Goal: Task Accomplishment & Management: Use online tool/utility

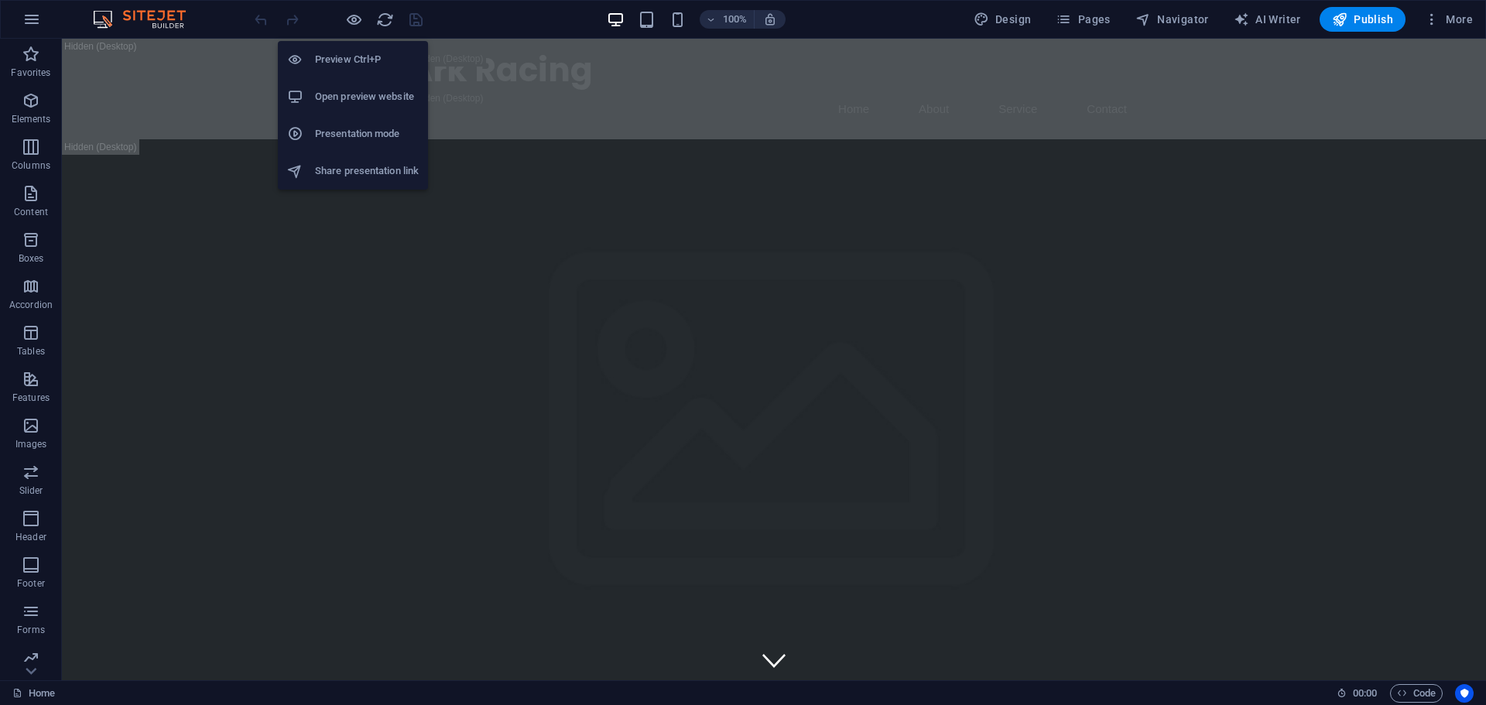
click at [336, 59] on h6 "Preview Ctrl+P" at bounding box center [367, 59] width 104 height 19
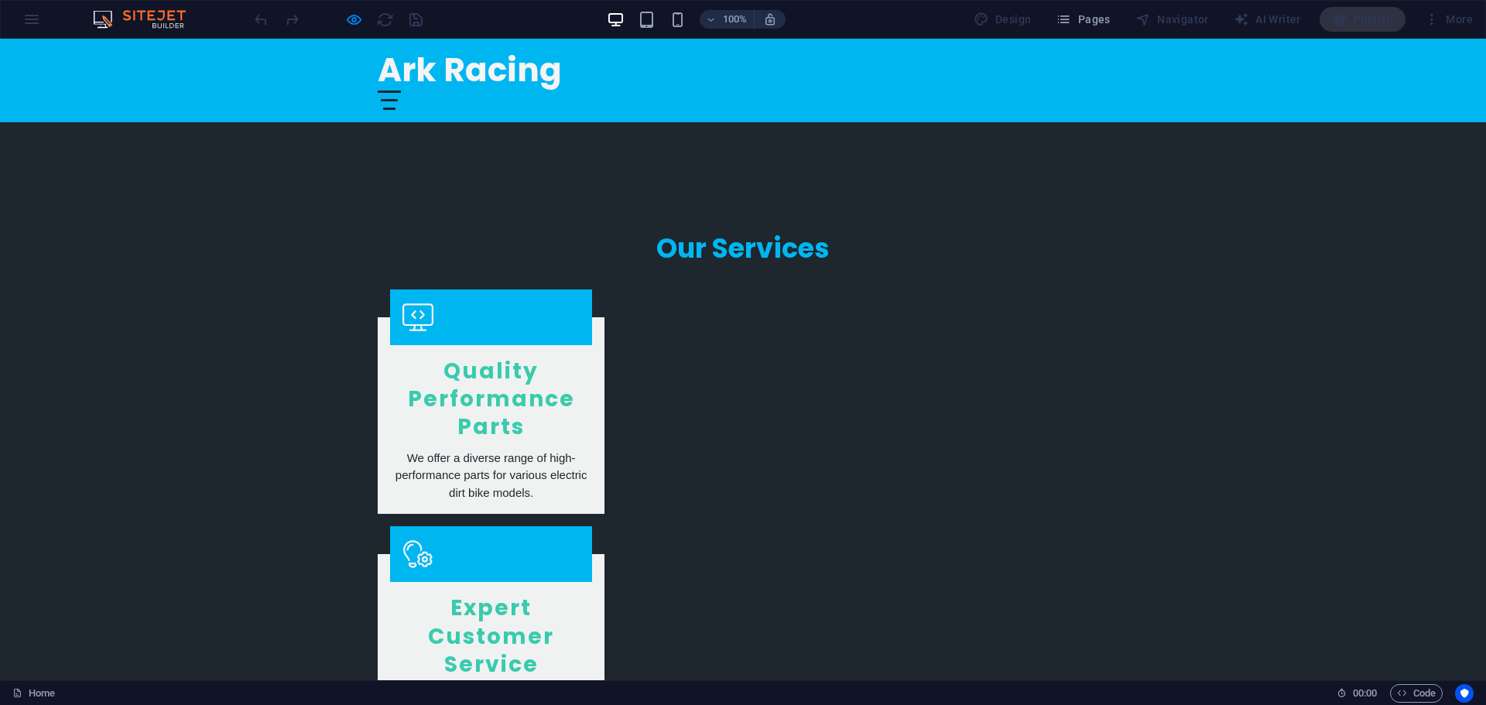
scroll to position [1489, 0]
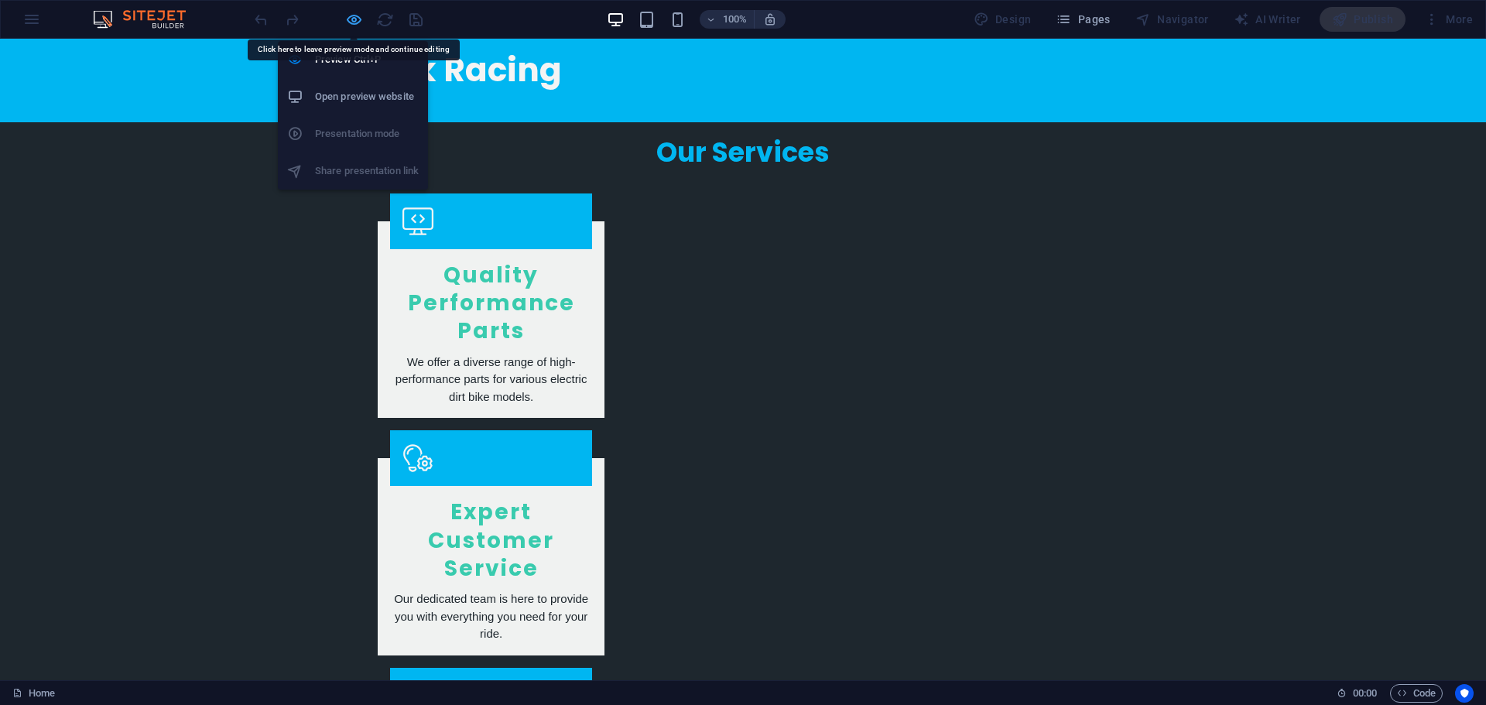
click at [357, 23] on icon "button" at bounding box center [354, 20] width 18 height 18
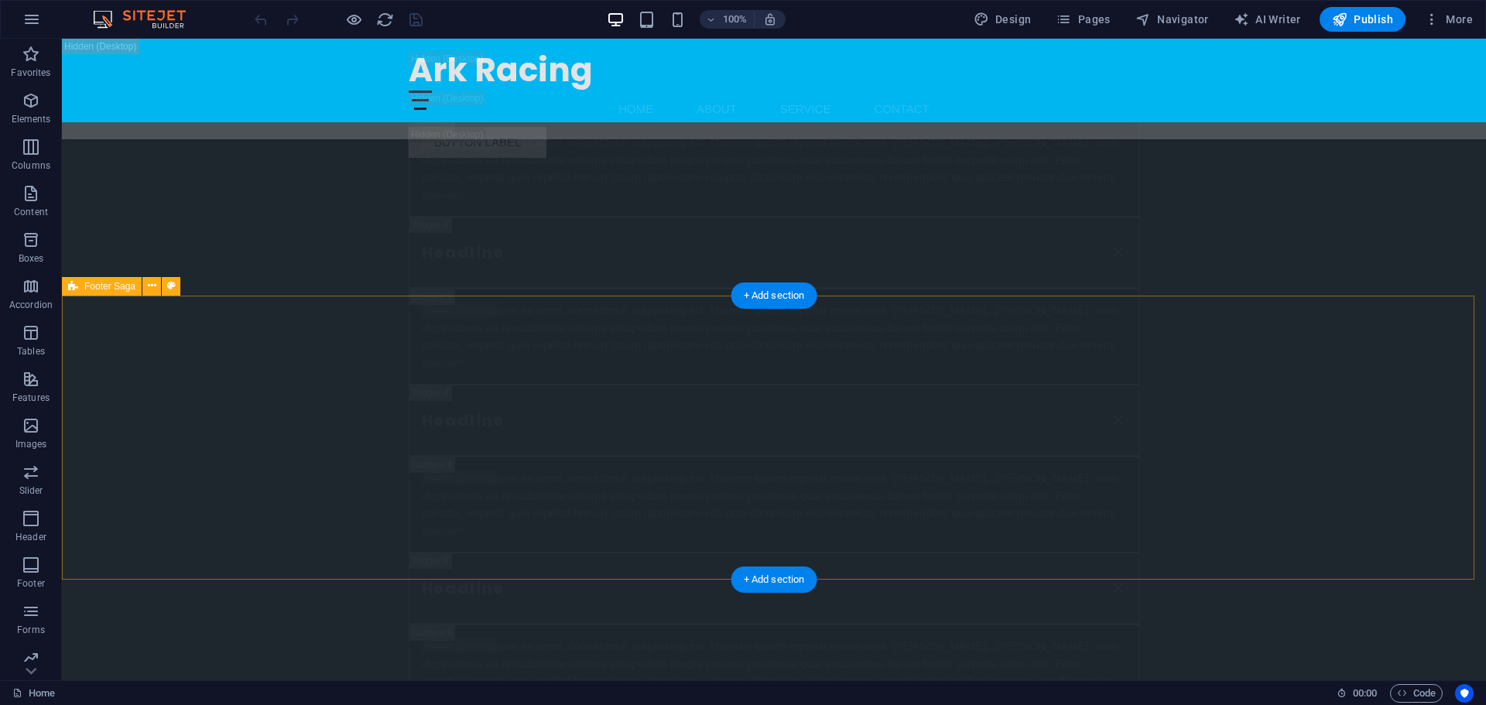
scroll to position [31067, 0]
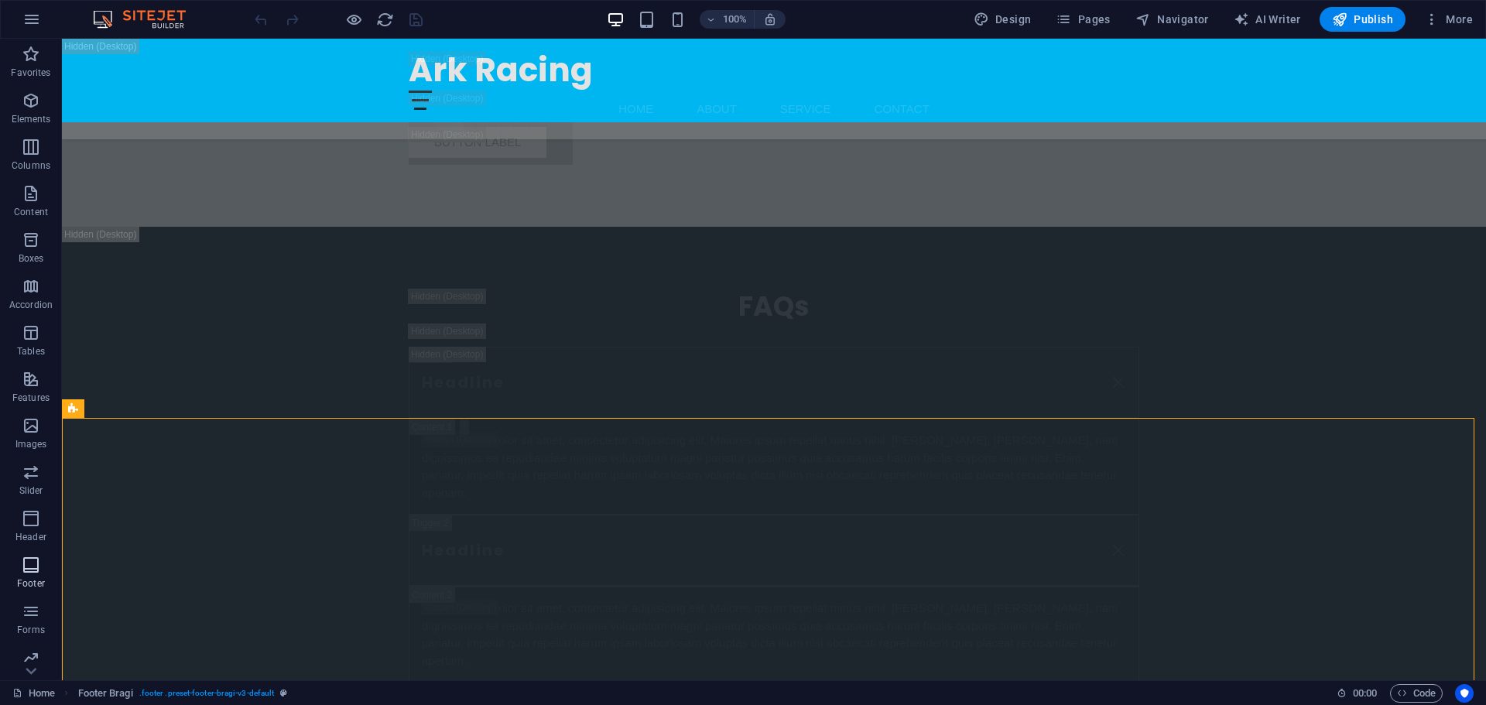
click at [23, 557] on icon "button" at bounding box center [31, 565] width 19 height 19
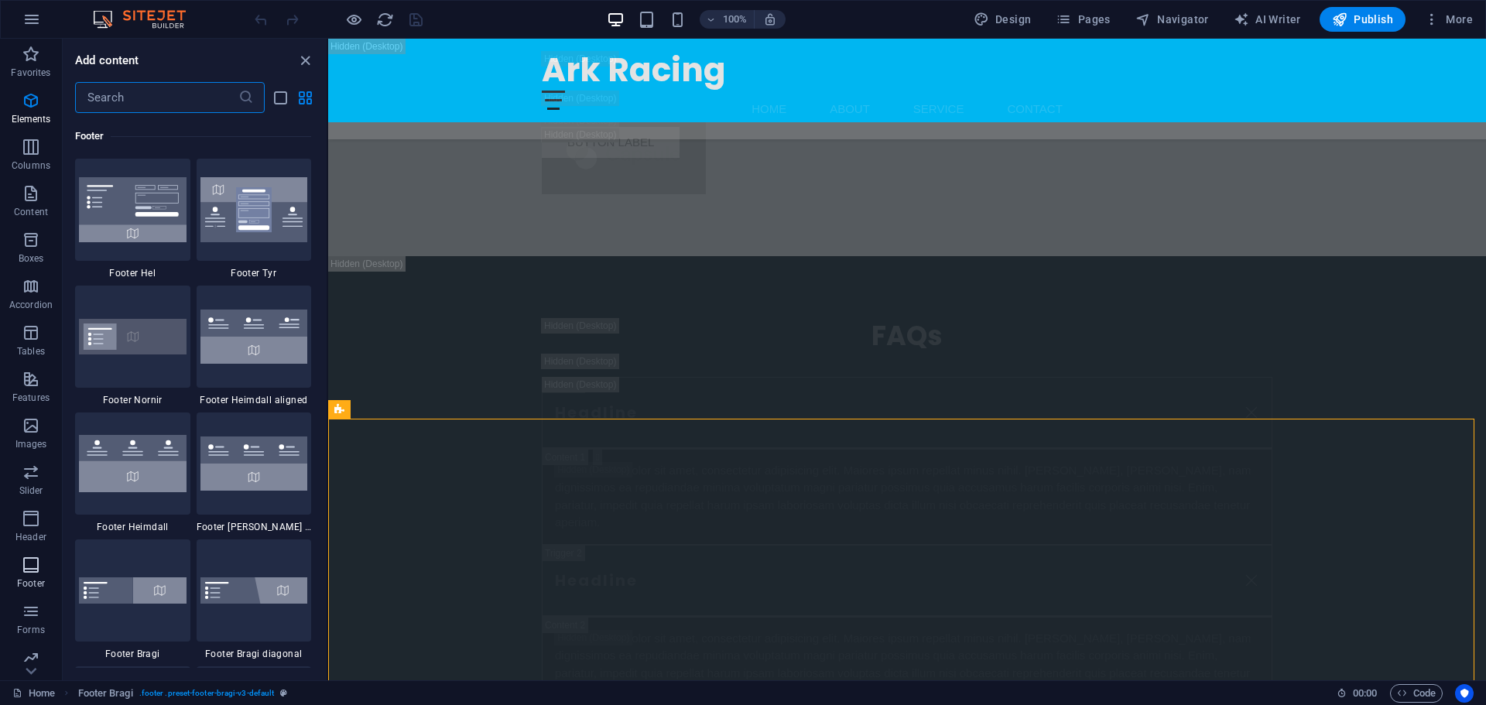
scroll to position [10244, 0]
click at [305, 60] on icon "close panel" at bounding box center [305, 61] width 18 height 18
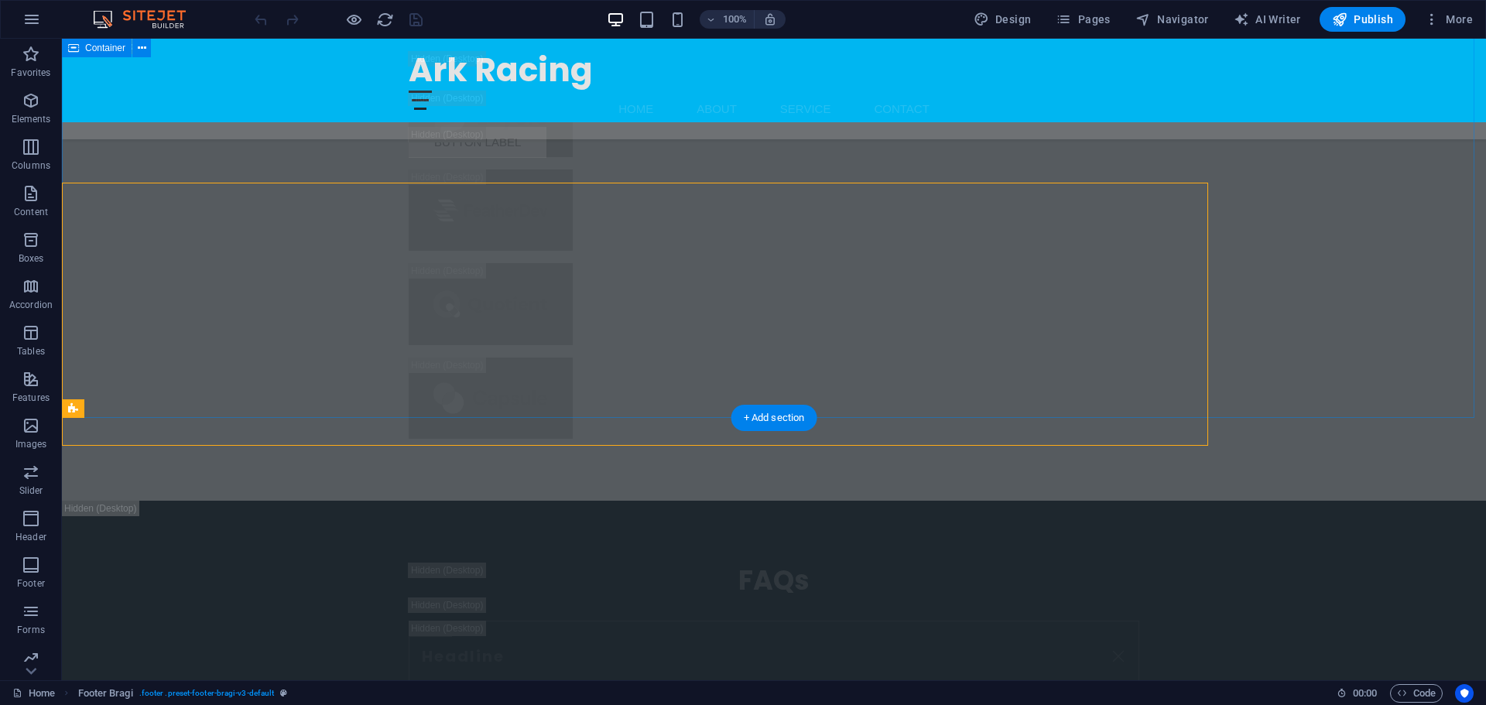
scroll to position [31145, 0]
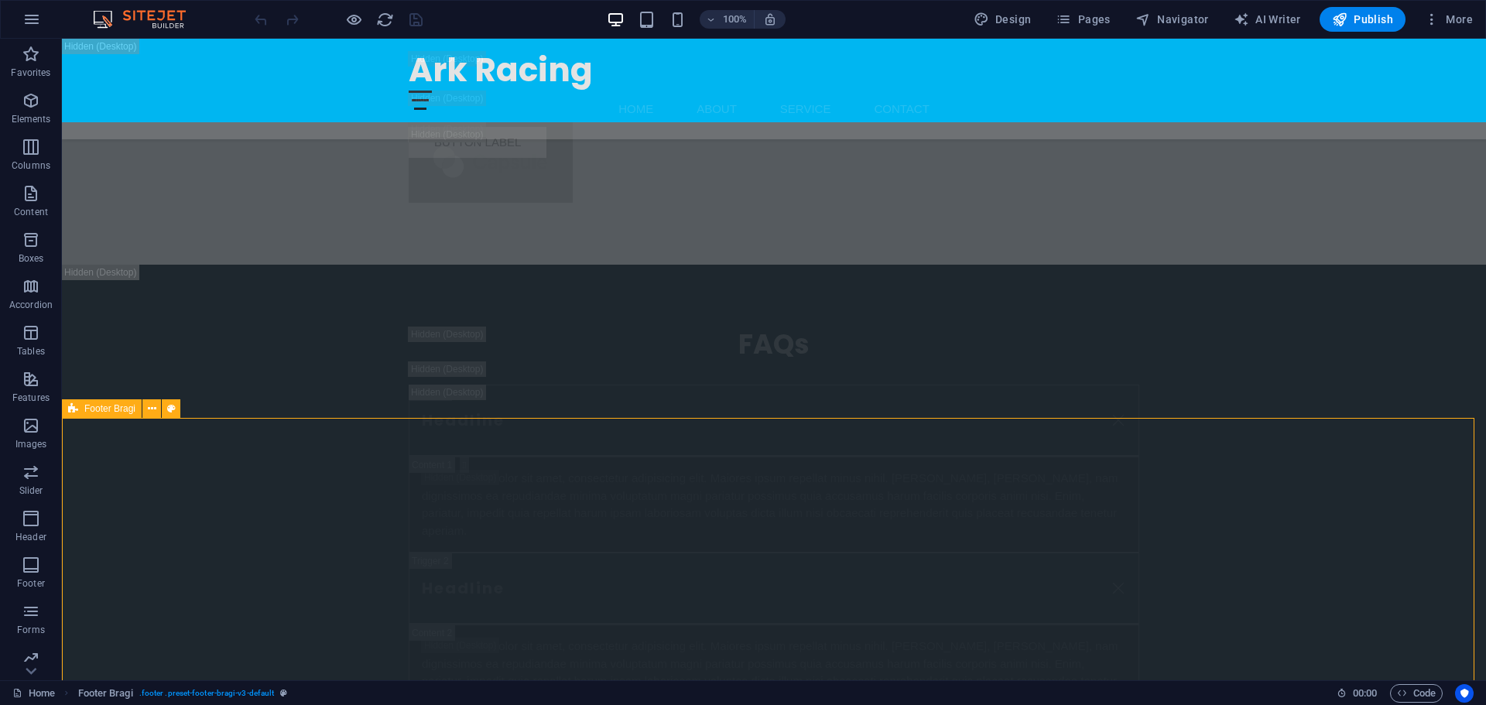
click at [74, 411] on icon at bounding box center [73, 408] width 10 height 19
click at [173, 411] on icon at bounding box center [171, 409] width 9 height 16
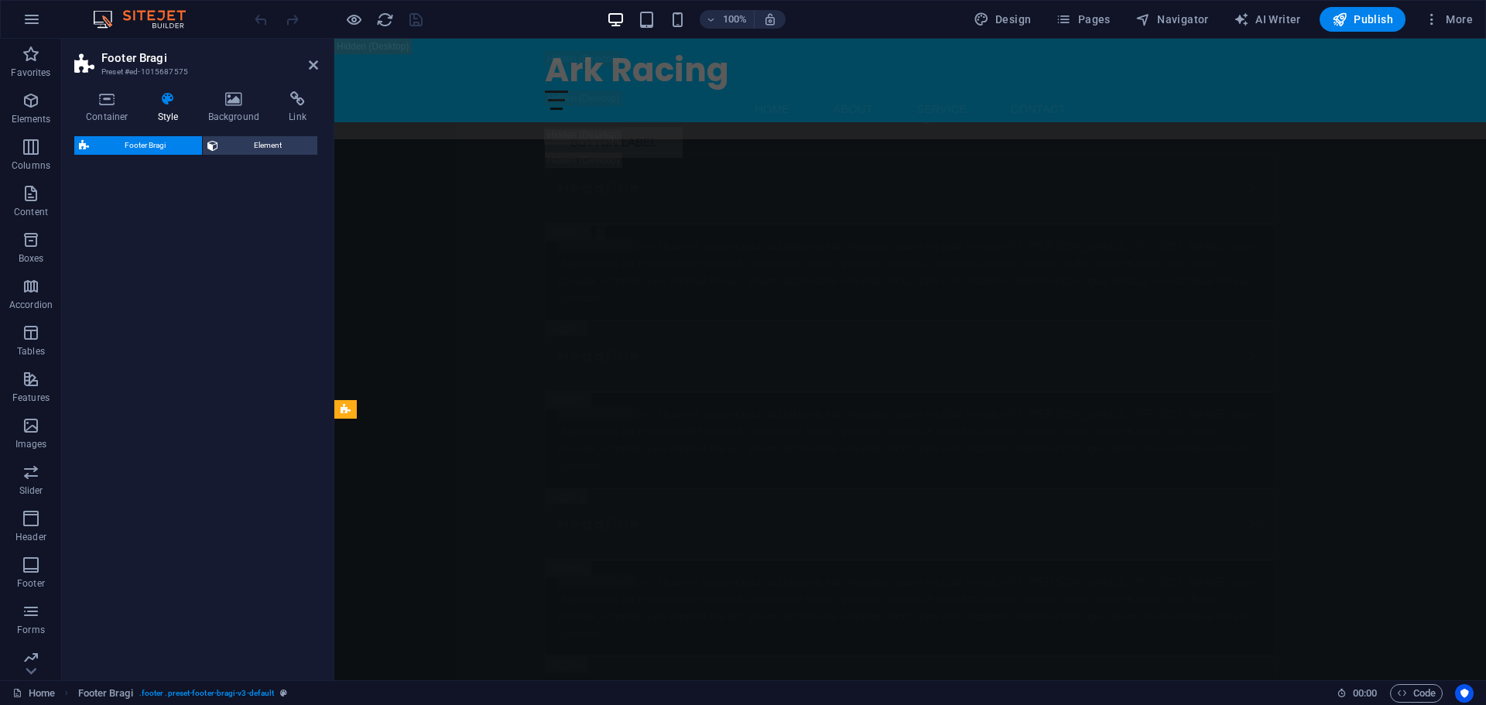
select select "%"
select select "rem"
select select "px"
select select "rem"
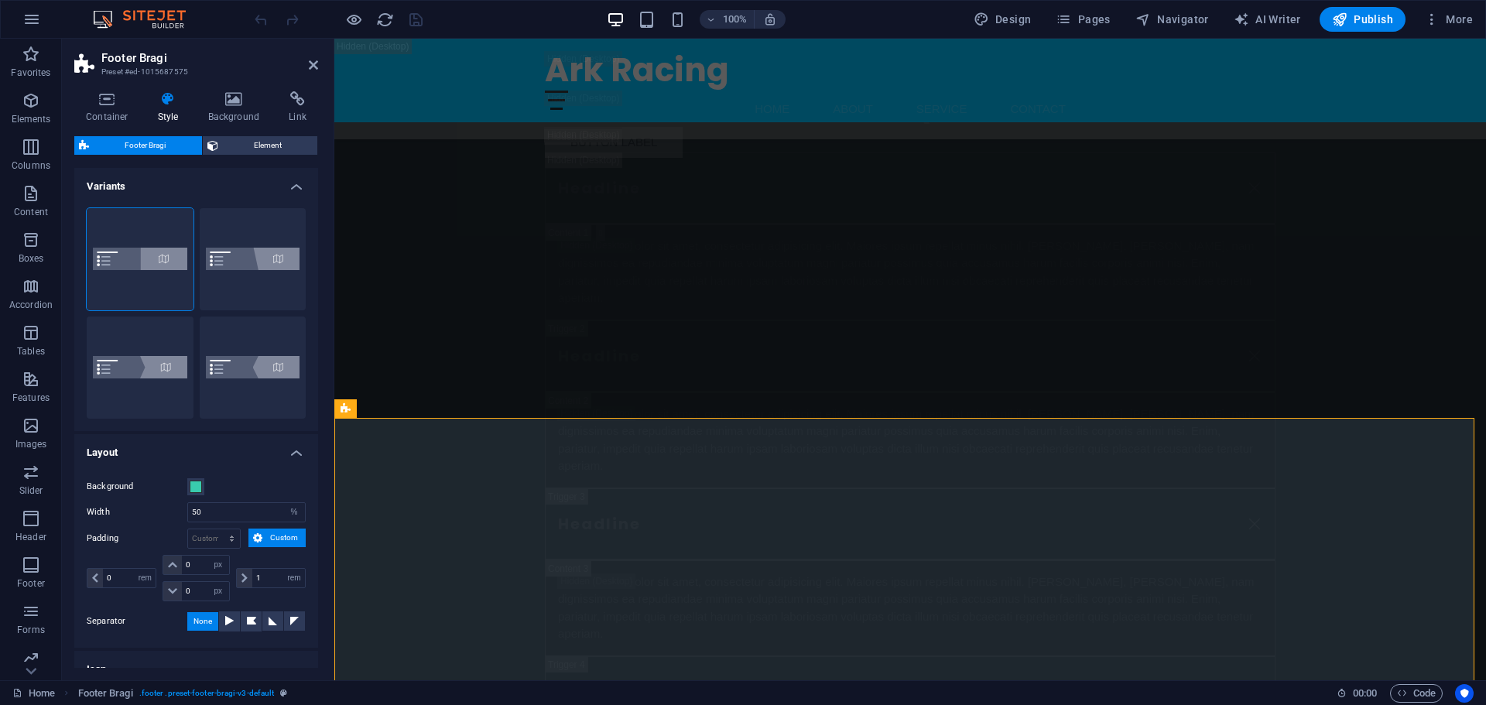
scroll to position [30904, 0]
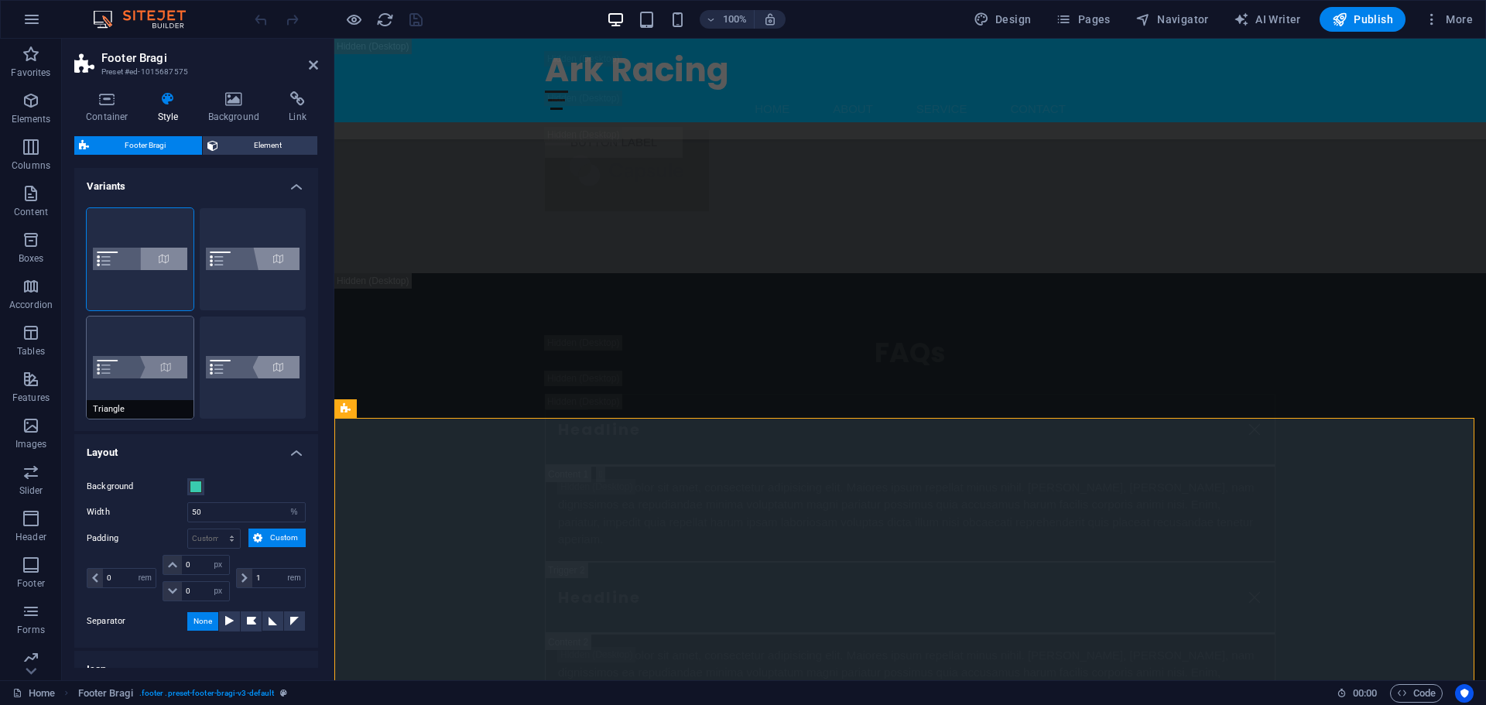
click at [136, 369] on button "Triangle" at bounding box center [140, 367] width 107 height 102
click at [216, 269] on button "Diagonal" at bounding box center [253, 259] width 107 height 102
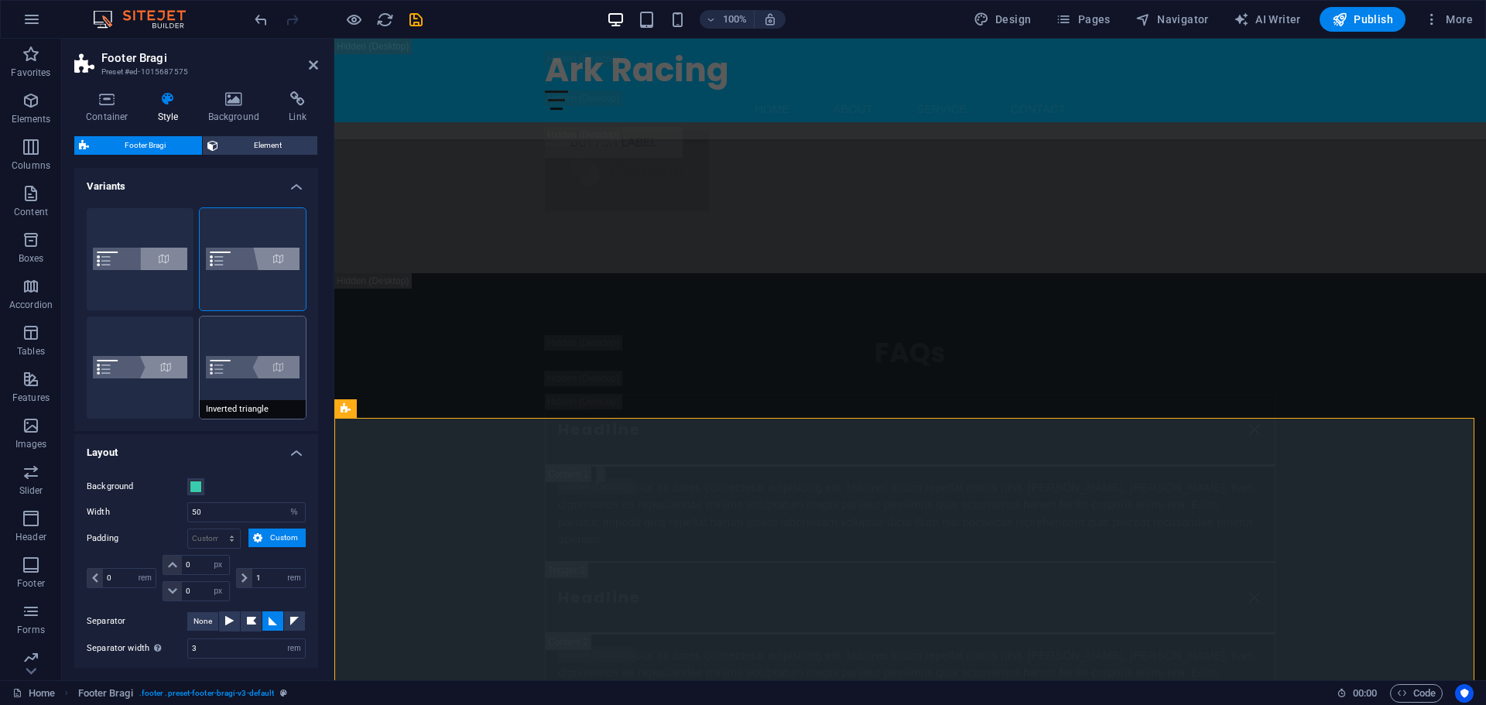
drag, startPoint x: 236, startPoint y: 368, endPoint x: 235, endPoint y: 385, distance: 16.3
click at [235, 385] on button "Inverted triangle" at bounding box center [253, 367] width 107 height 102
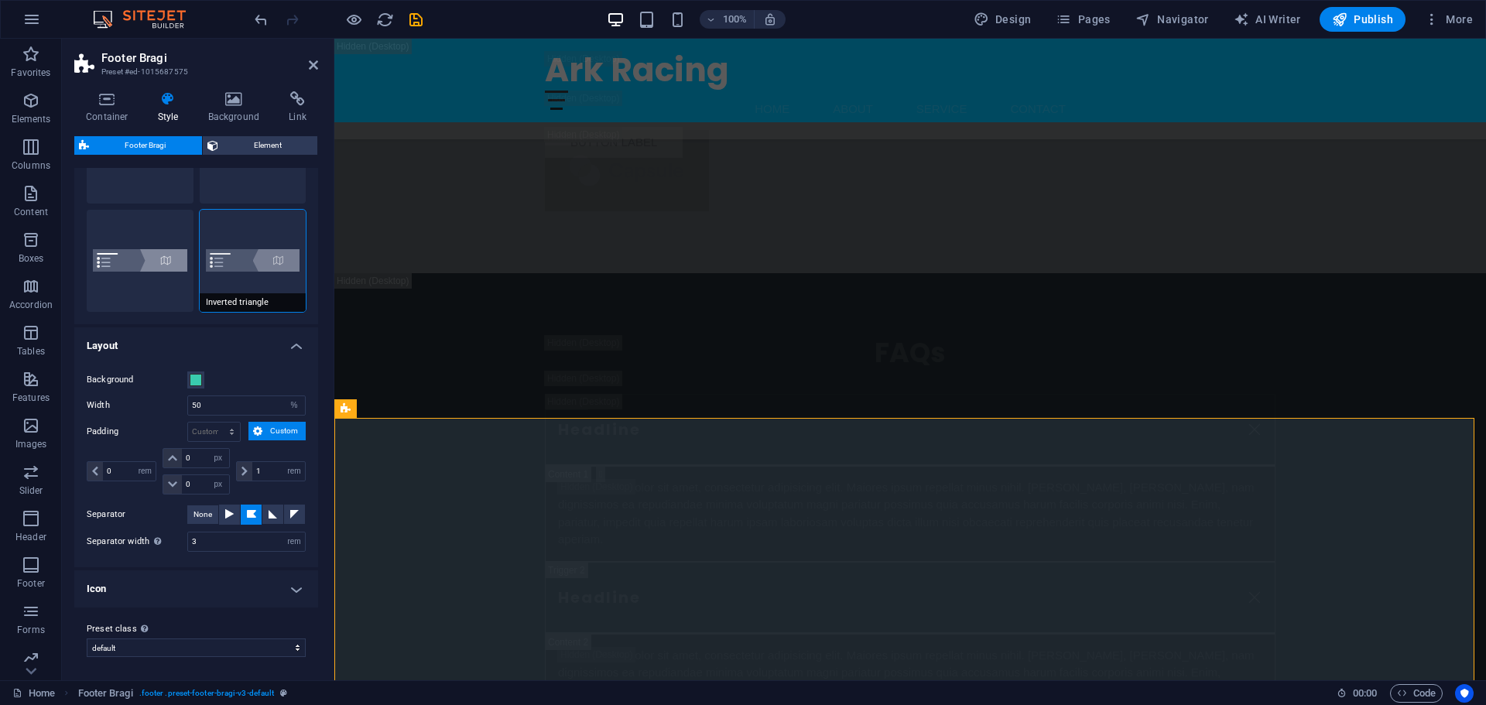
scroll to position [108, 0]
click at [197, 379] on span at bounding box center [196, 378] width 12 height 12
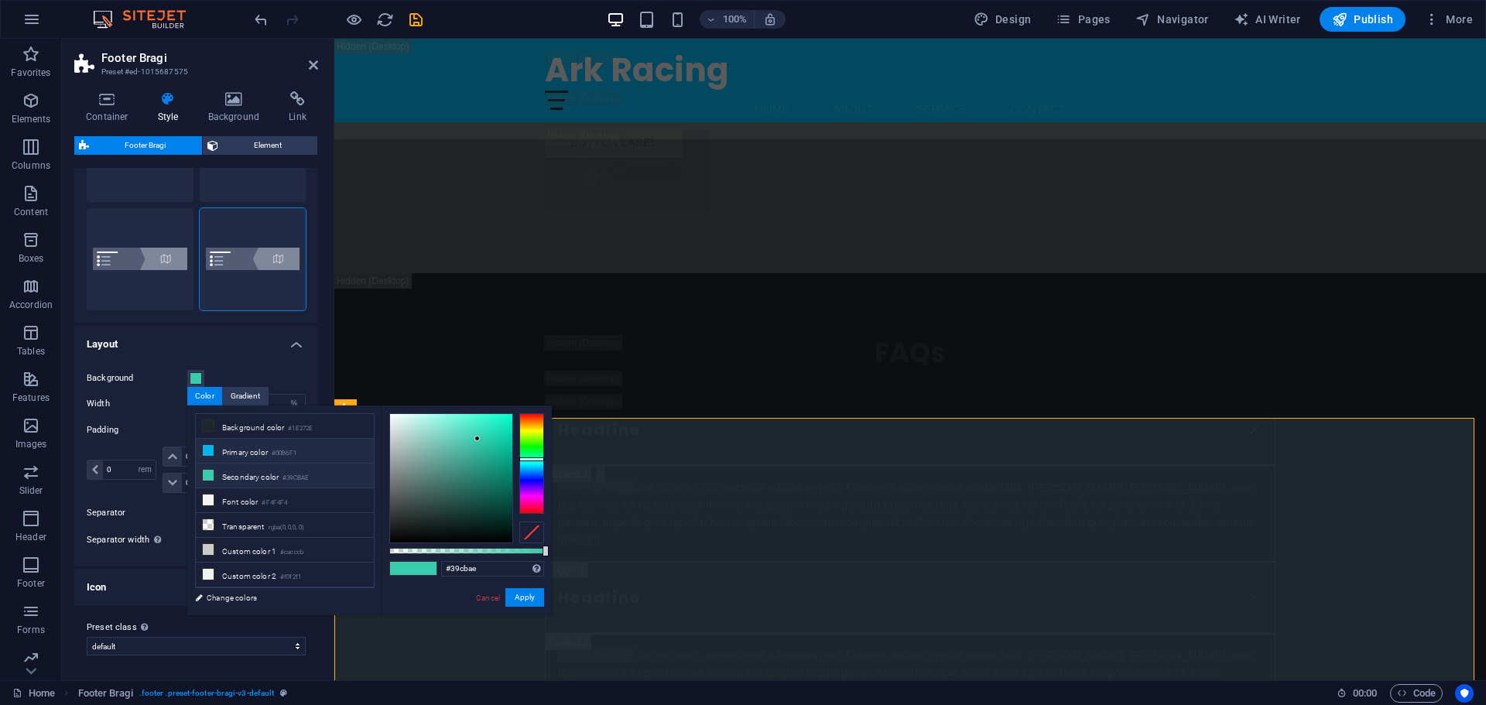
click at [213, 453] on icon at bounding box center [208, 450] width 11 height 11
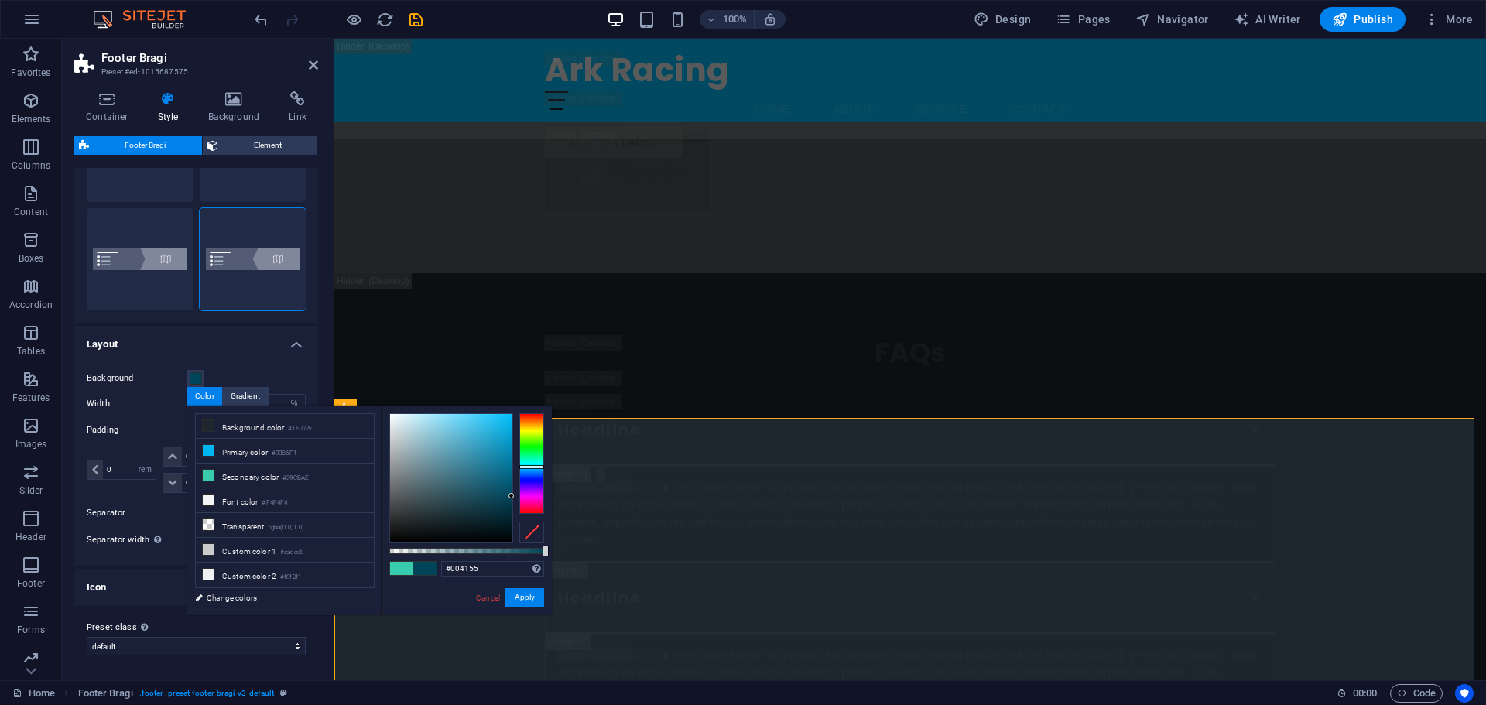
type input "#003f54"
drag, startPoint x: 511, startPoint y: 419, endPoint x: 534, endPoint y: 499, distance: 82.8
click at [534, 499] on div at bounding box center [466, 478] width 155 height 130
drag, startPoint x: 526, startPoint y: 593, endPoint x: 192, endPoint y: 553, distance: 336.6
click at [526, 593] on button "Apply" at bounding box center [524, 597] width 39 height 19
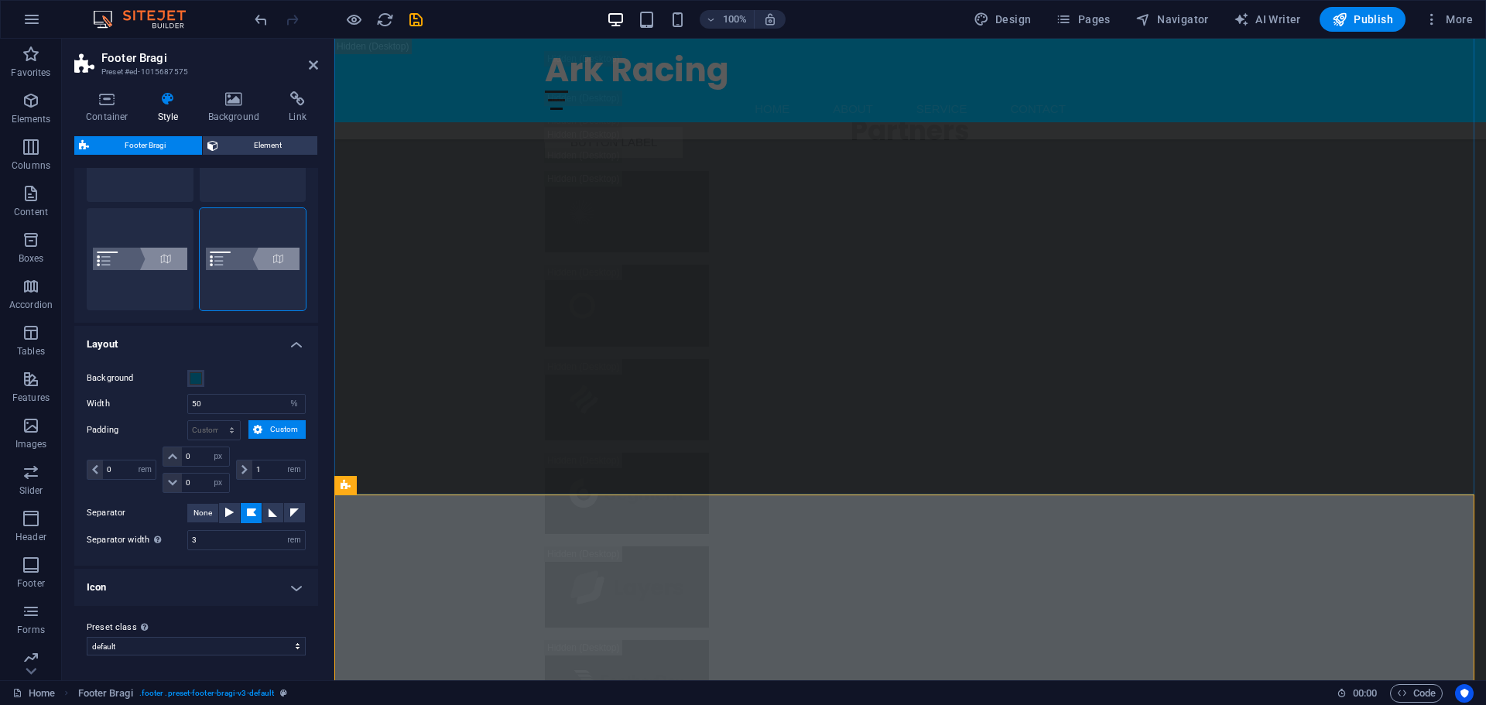
scroll to position [30749, 0]
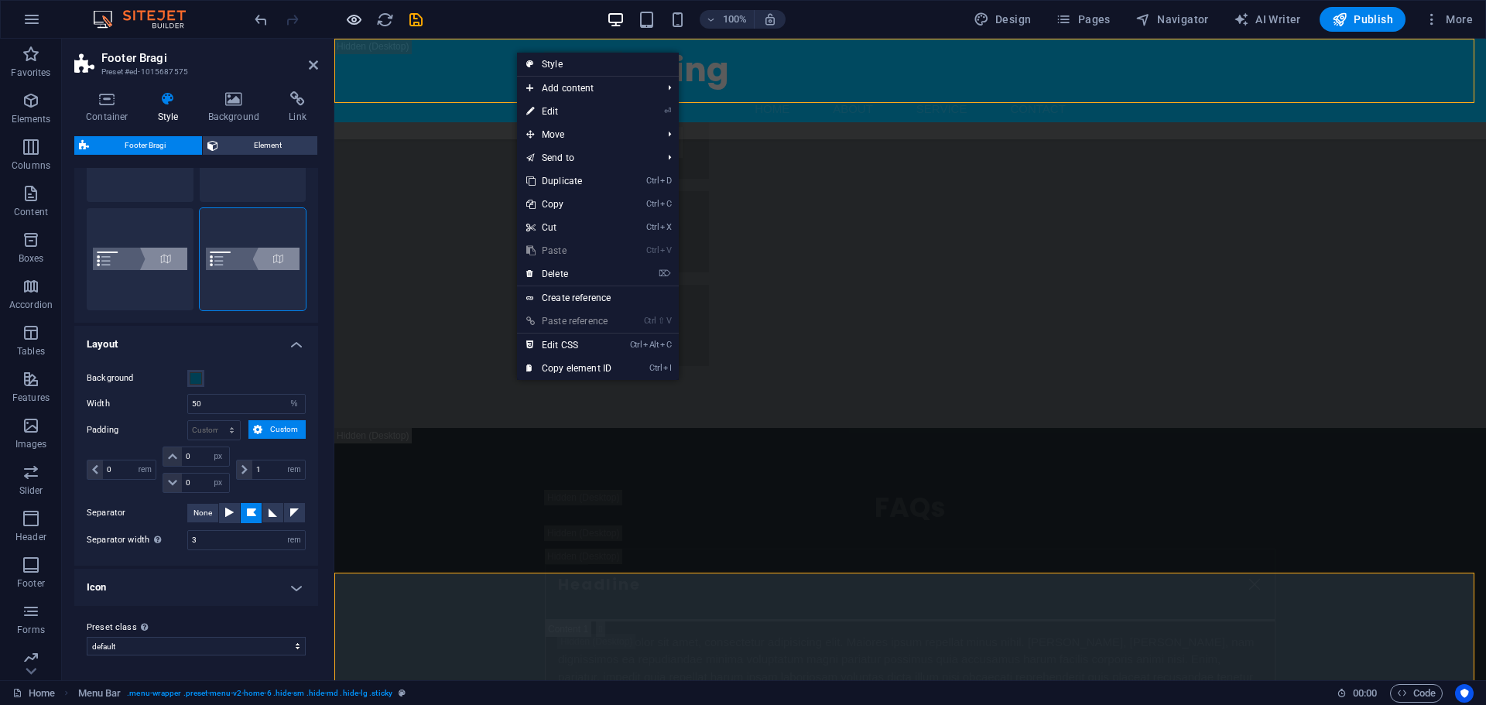
click at [354, 19] on icon "button" at bounding box center [354, 20] width 18 height 18
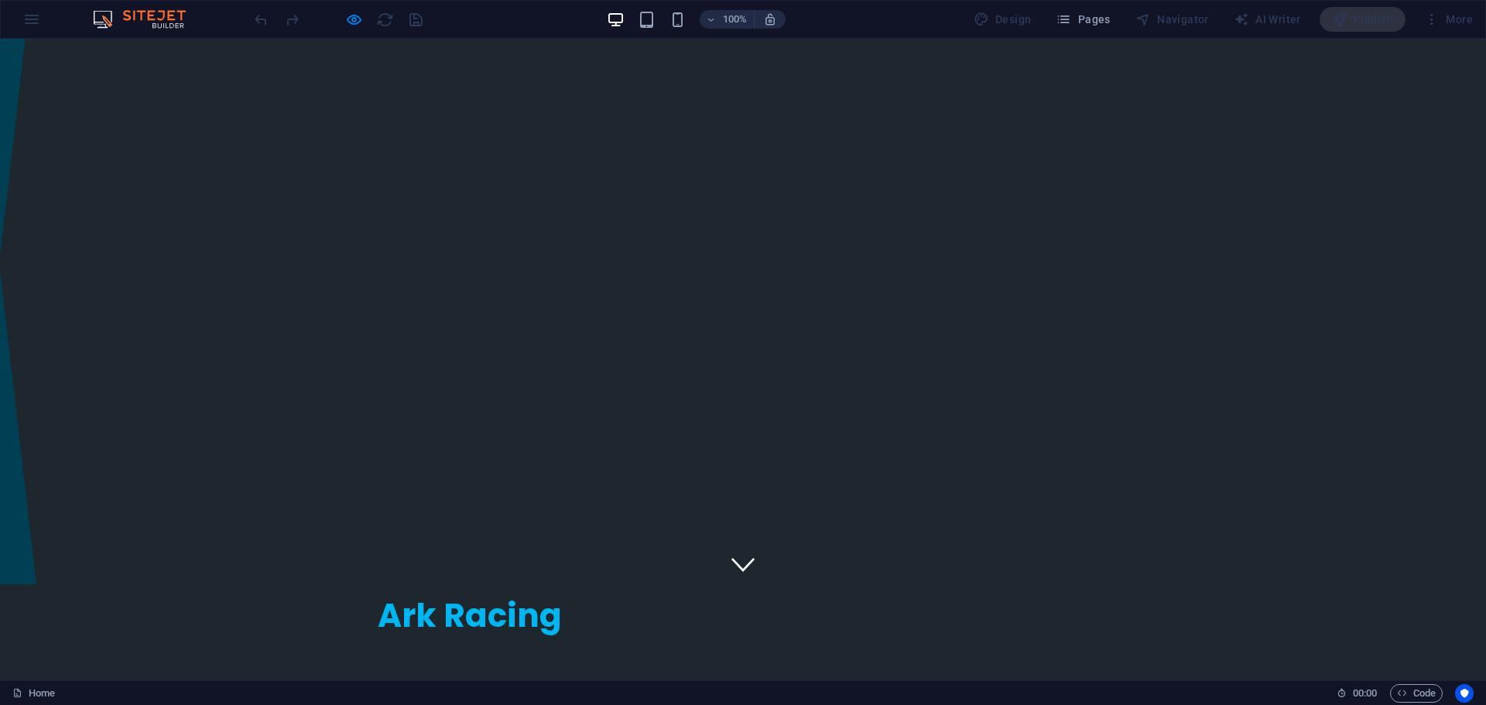
scroll to position [0, 0]
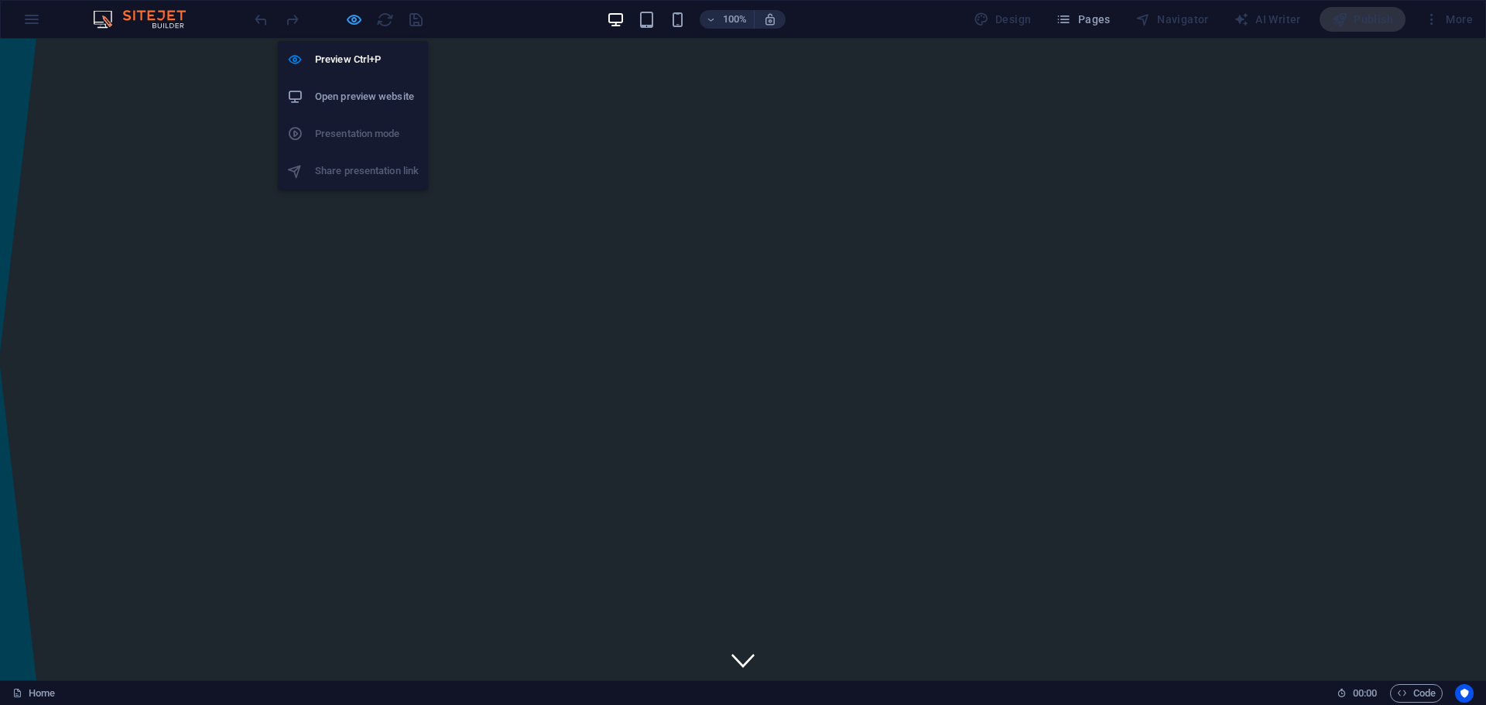
drag, startPoint x: 346, startPoint y: 15, endPoint x: 511, endPoint y: 77, distance: 176.1
click at [346, 15] on icon "button" at bounding box center [354, 20] width 18 height 18
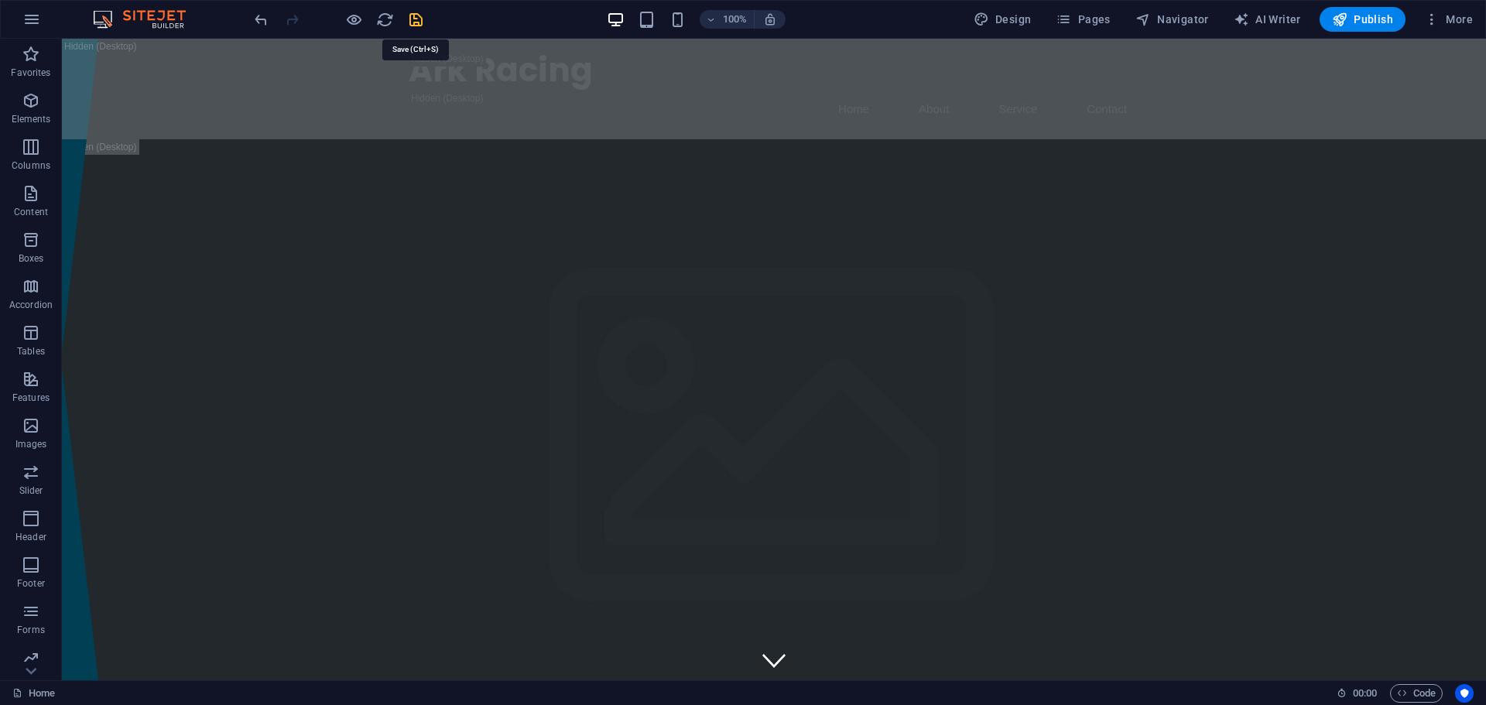
click at [418, 16] on icon "save" at bounding box center [416, 20] width 18 height 18
checkbox input "false"
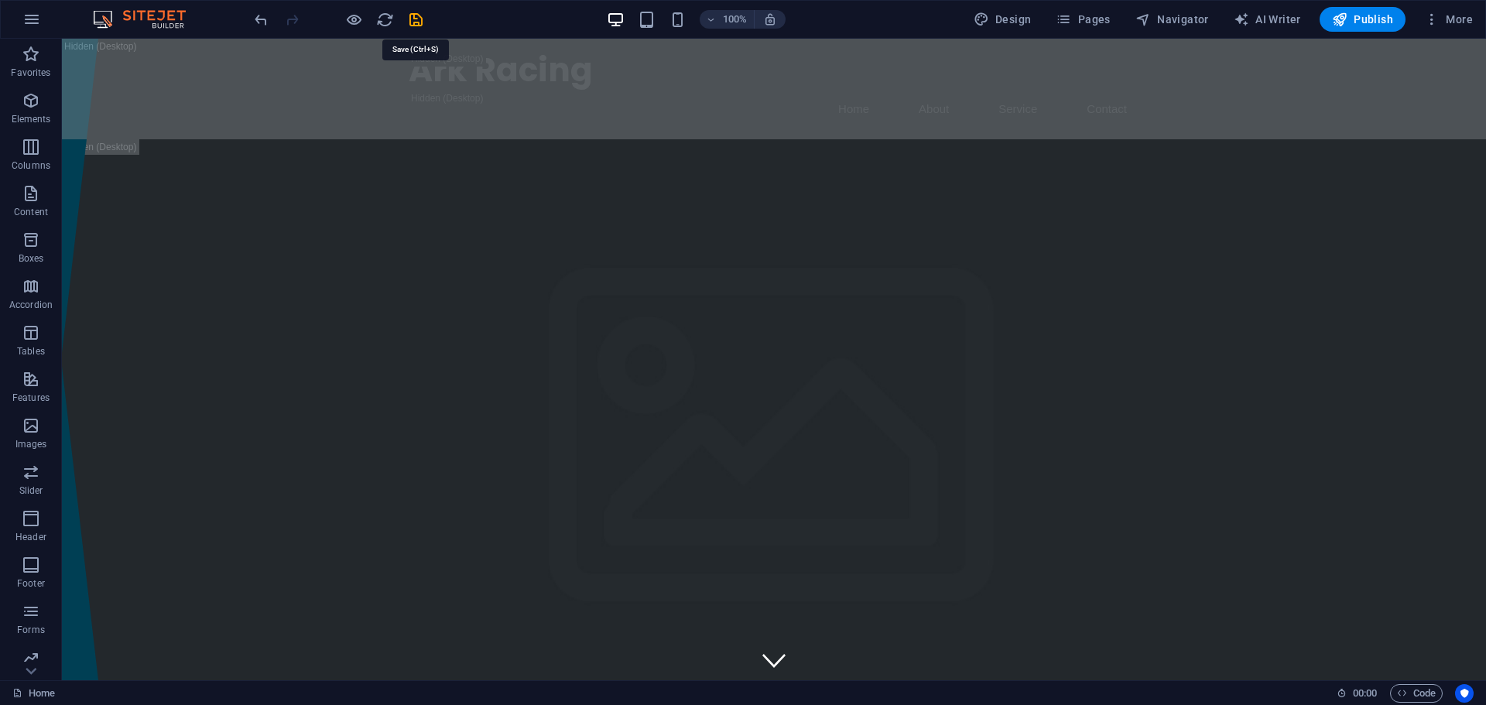
checkbox input "false"
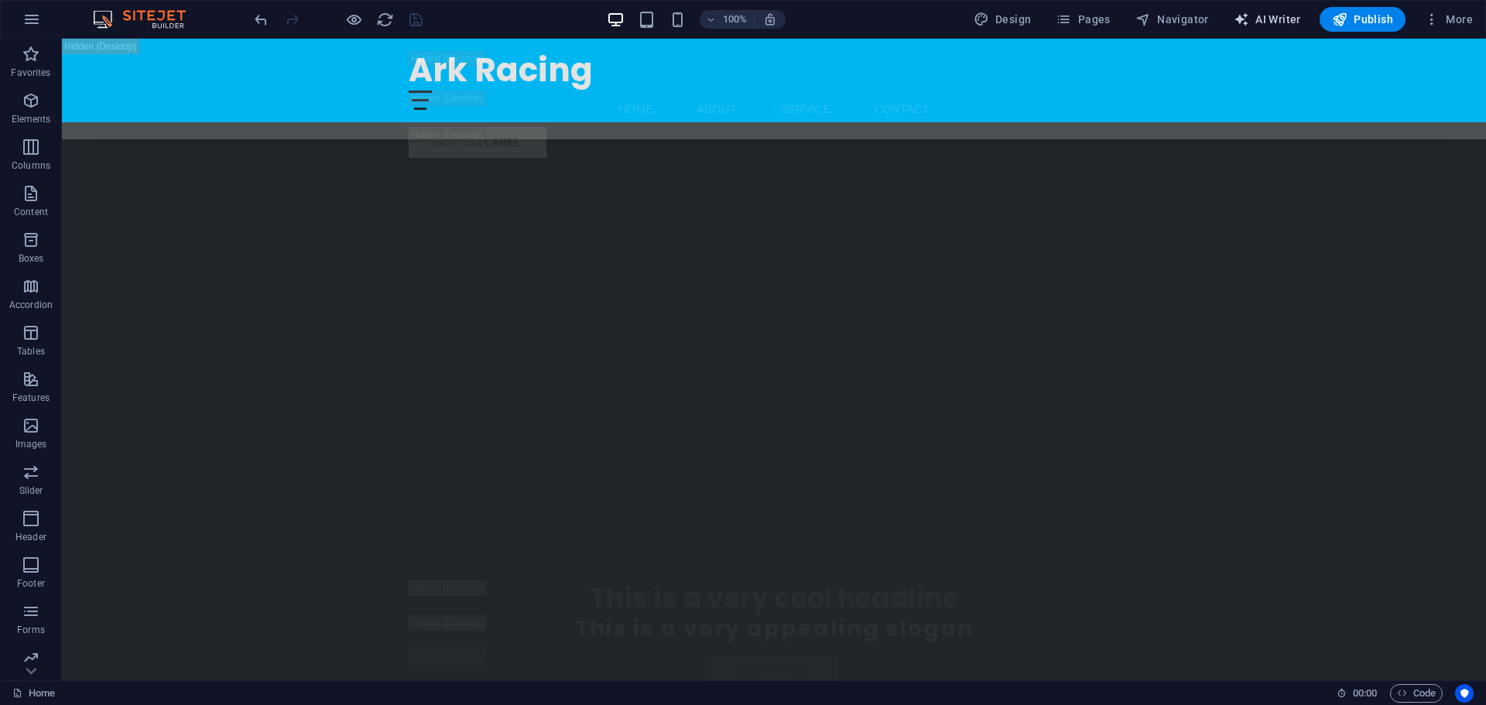
scroll to position [3018, 0]
click at [1271, 15] on span "AI Writer" at bounding box center [1266, 19] width 67 height 15
select select "English"
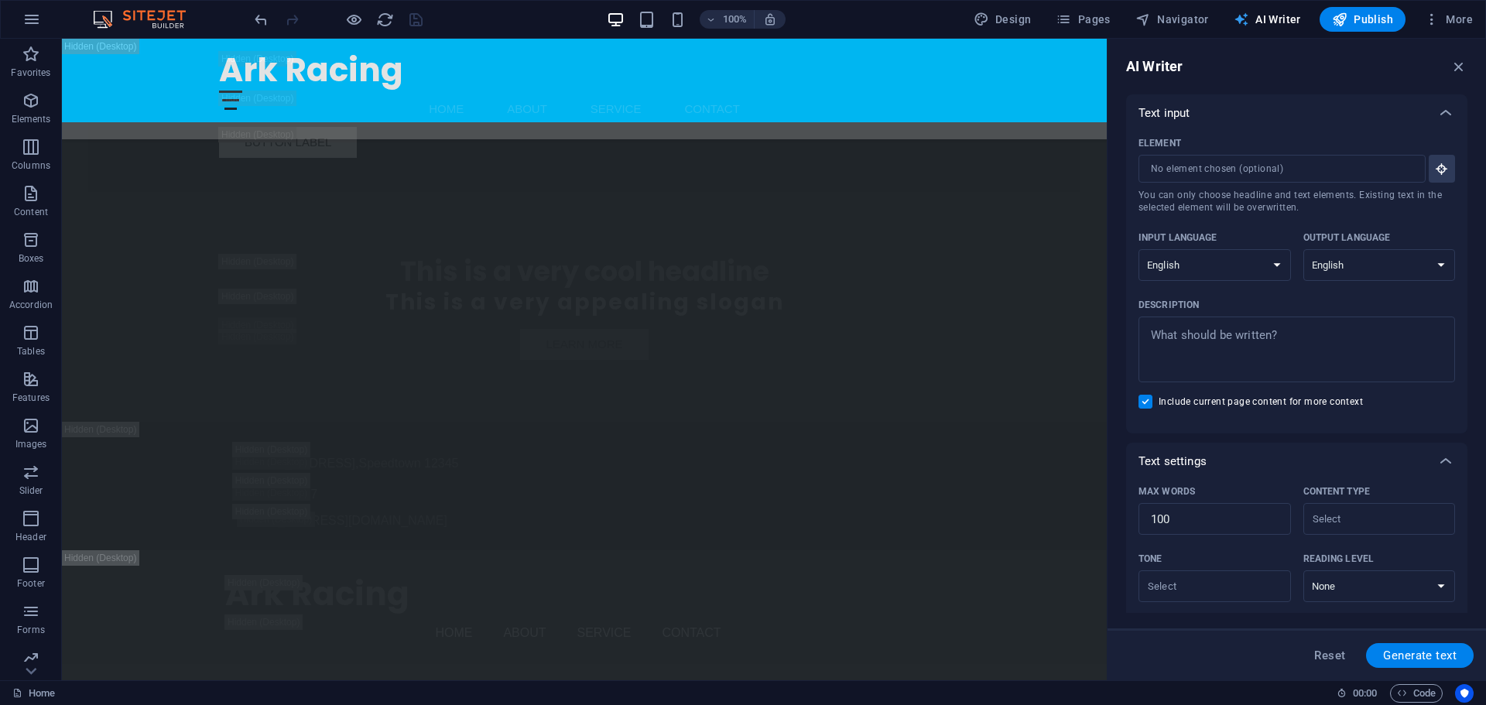
scroll to position [0, 0]
click at [1455, 67] on icon "button" at bounding box center [1458, 66] width 17 height 17
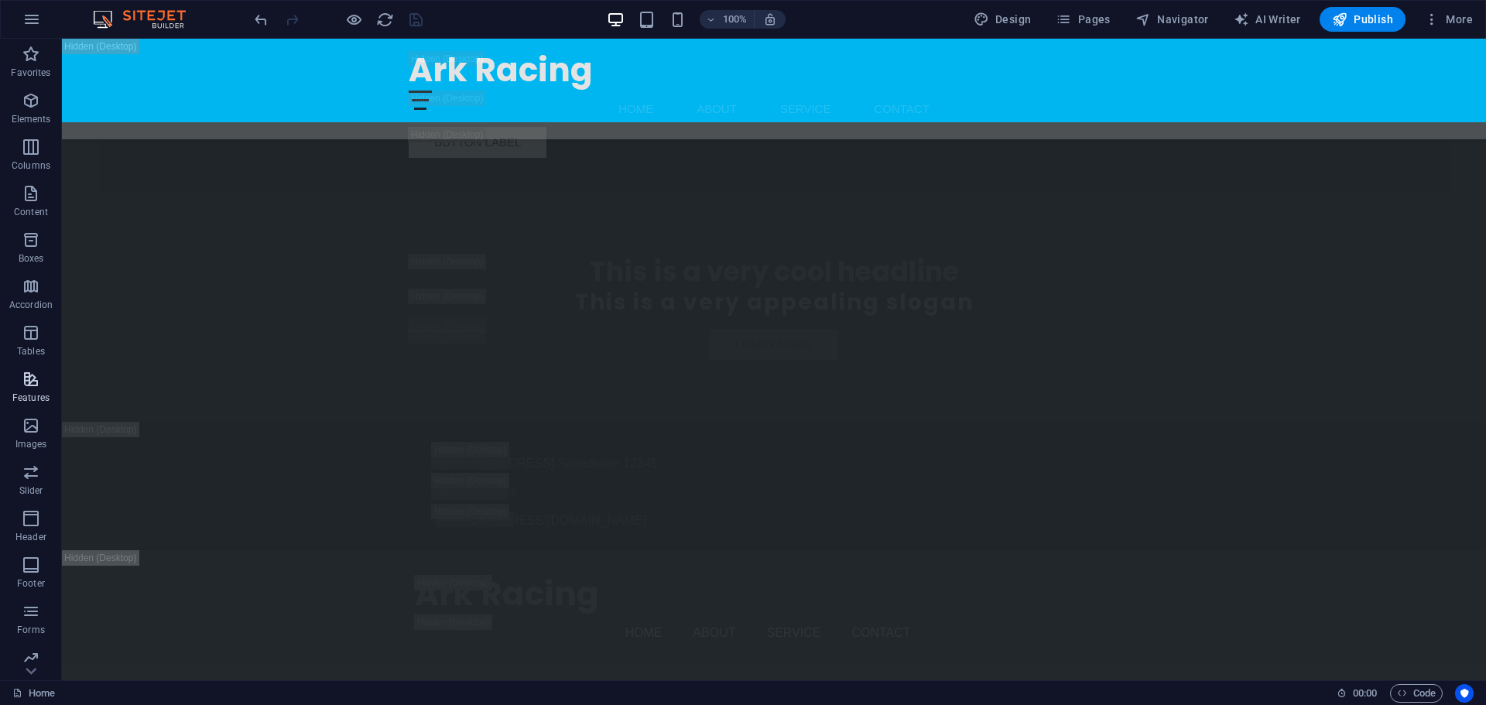
click at [30, 383] on icon "button" at bounding box center [31, 379] width 19 height 19
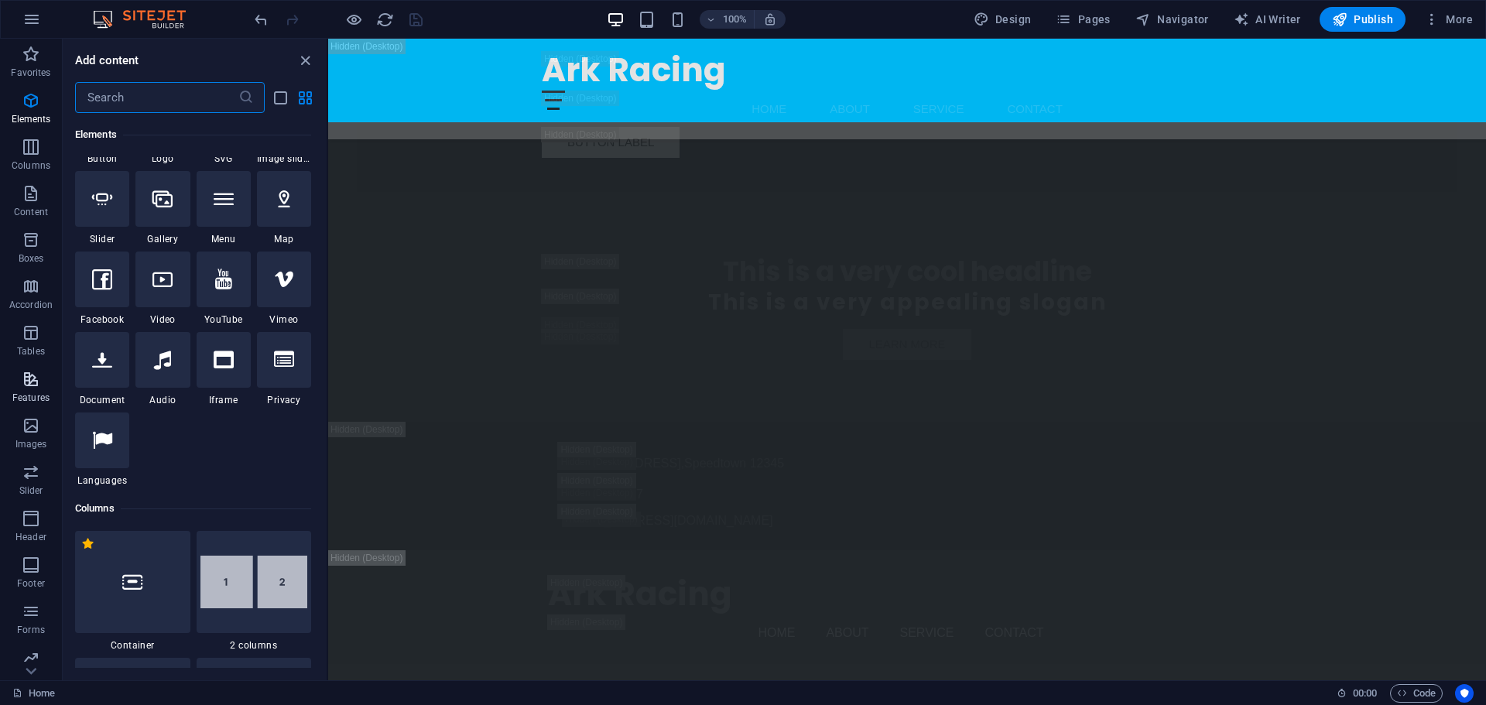
scroll to position [3741, 0]
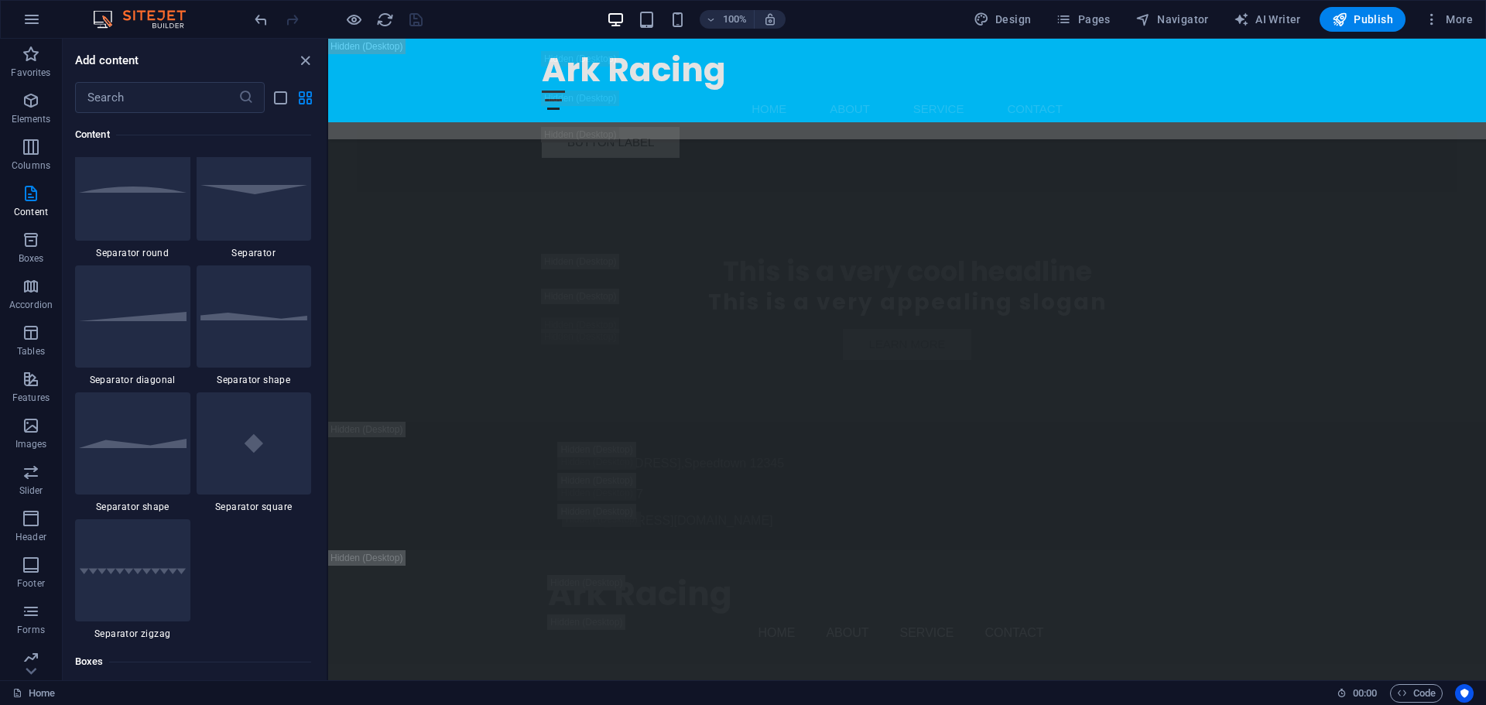
drag, startPoint x: 32, startPoint y: 381, endPoint x: 274, endPoint y: 596, distance: 323.4
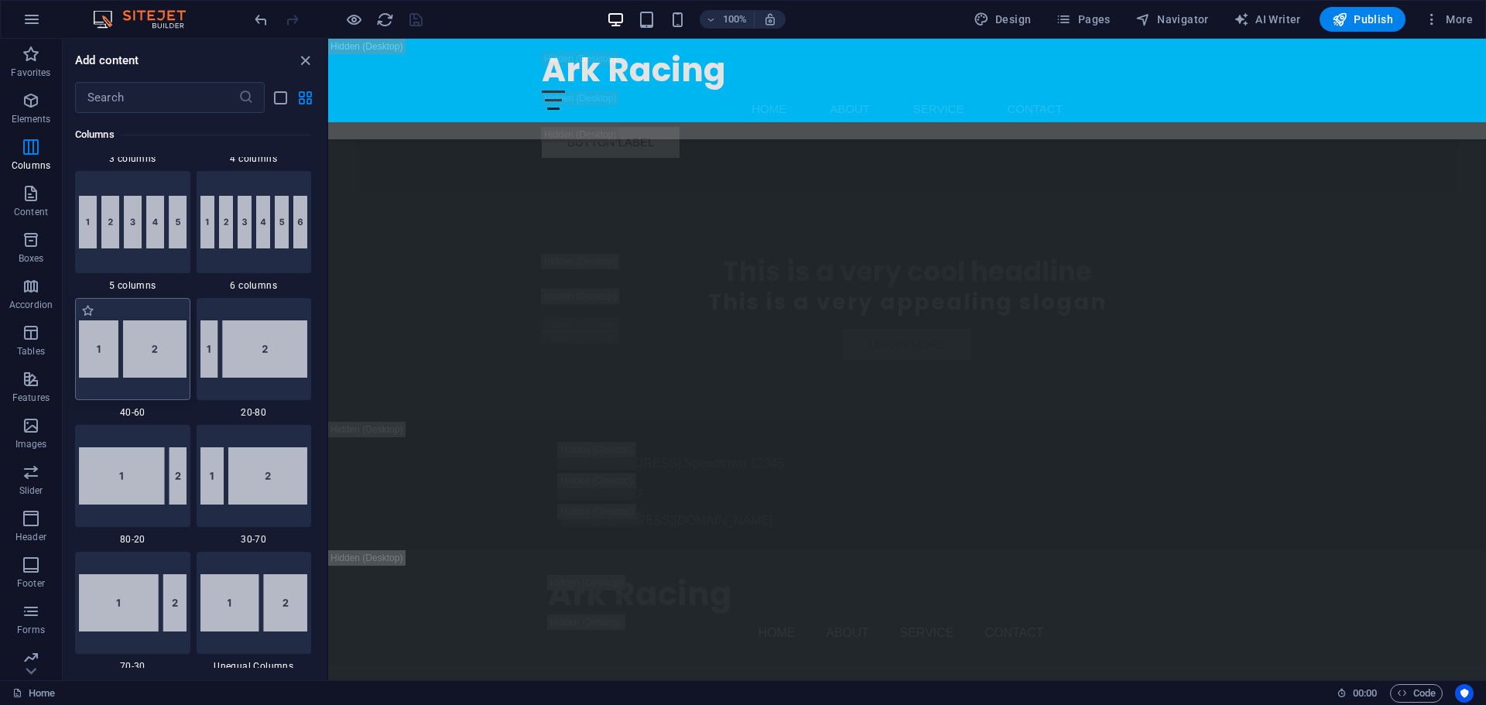
scroll to position [1393, 0]
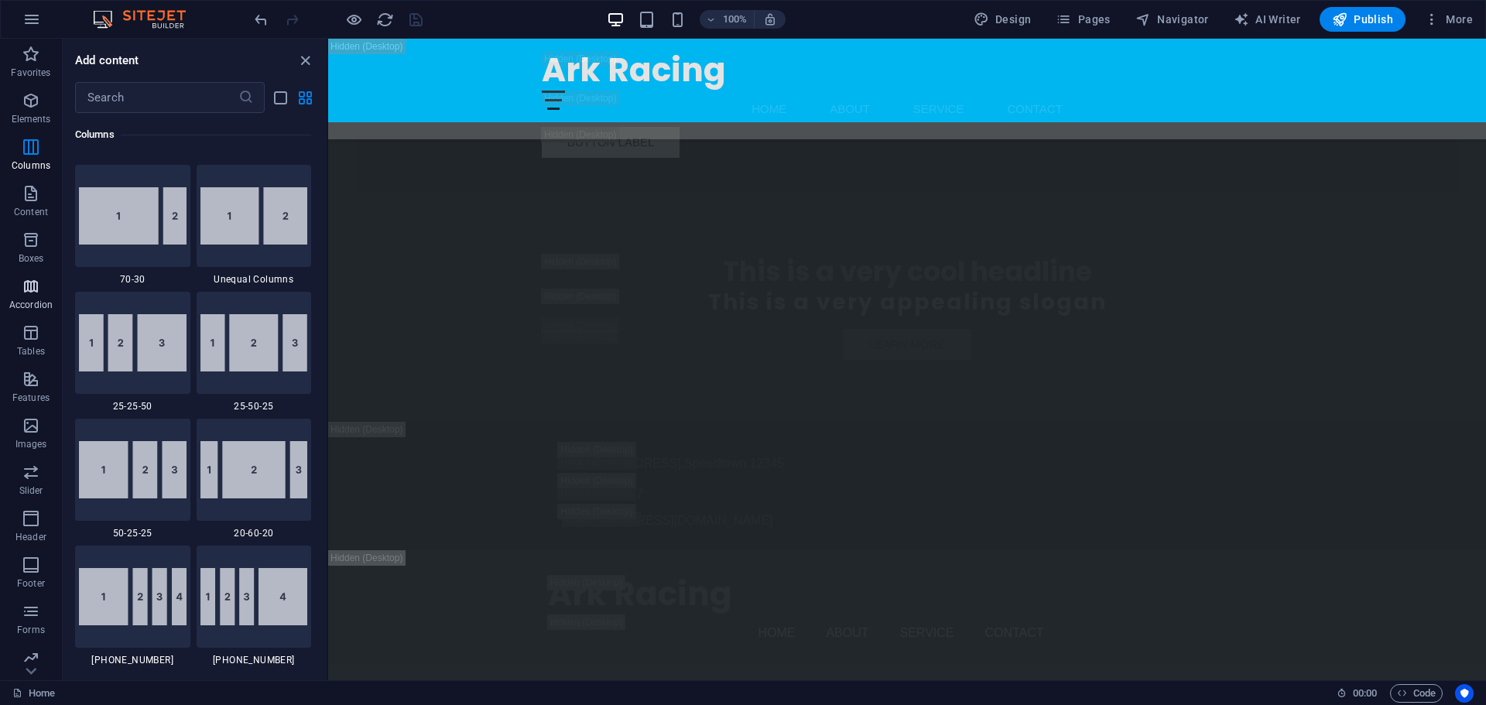
click at [29, 306] on p "Accordion" at bounding box center [30, 305] width 43 height 12
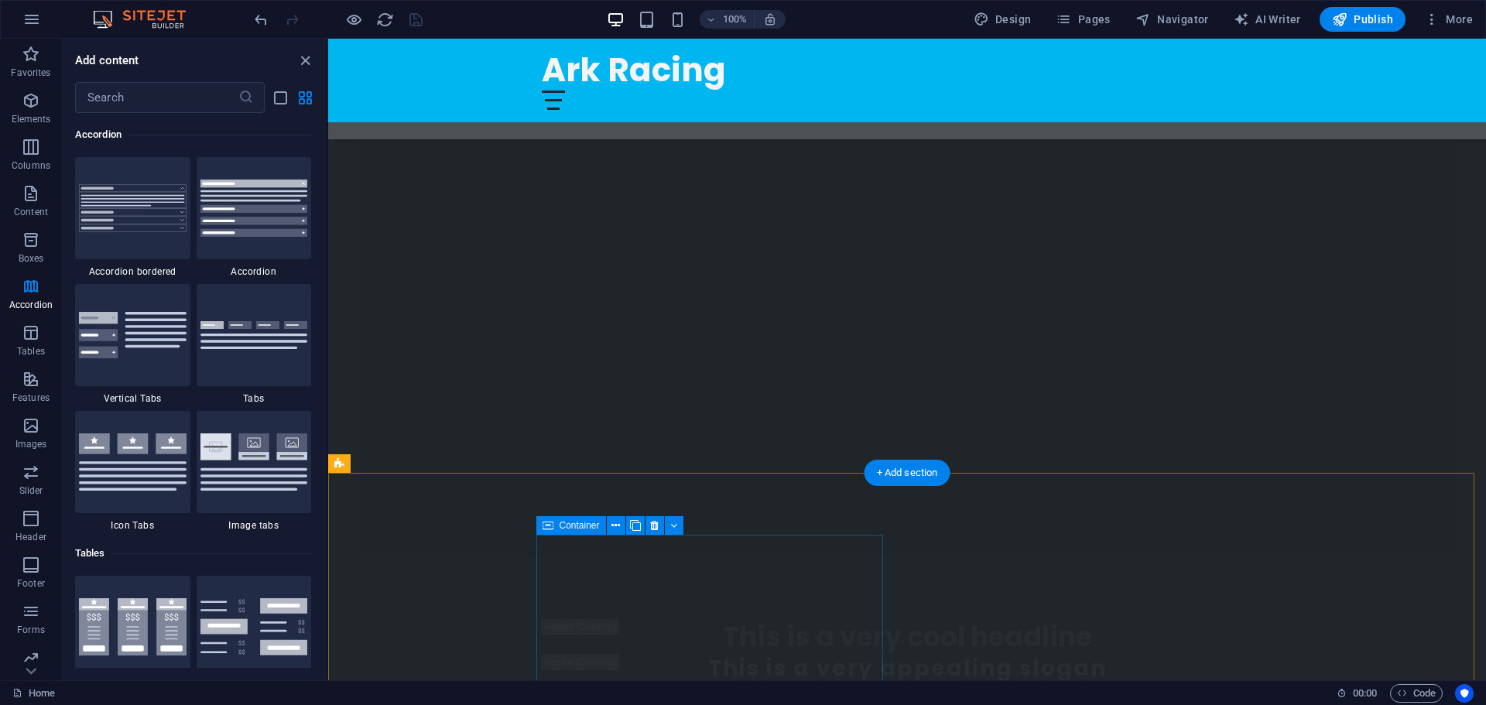
scroll to position [2165, 0]
